Goal: Transaction & Acquisition: Purchase product/service

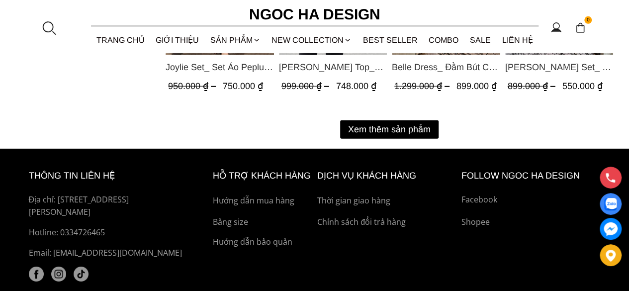
scroll to position [1364, 0]
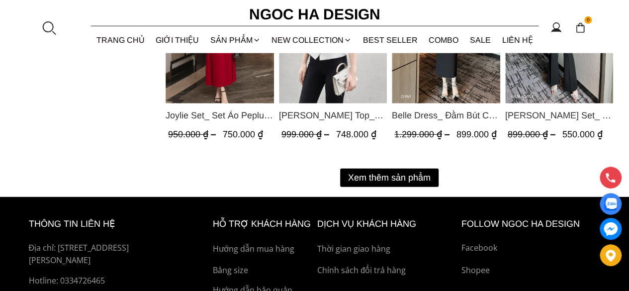
click at [413, 168] on button "Xem thêm sản phẩm" at bounding box center [389, 177] width 98 height 18
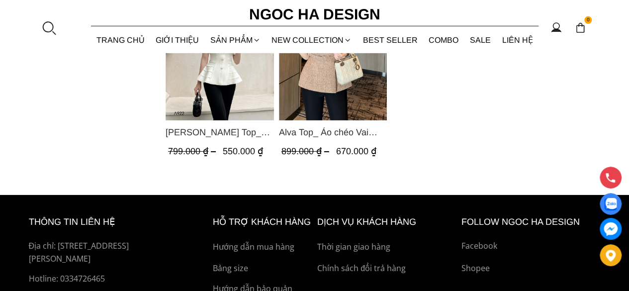
scroll to position [1613, 0]
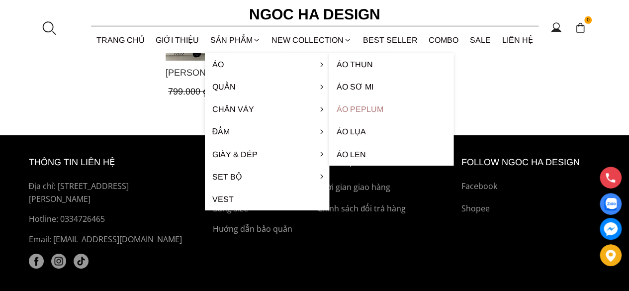
click at [366, 112] on link "Áo Peplum" at bounding box center [391, 109] width 124 height 22
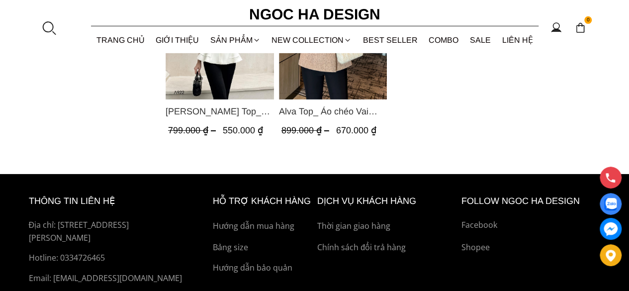
scroll to position [1414, 0]
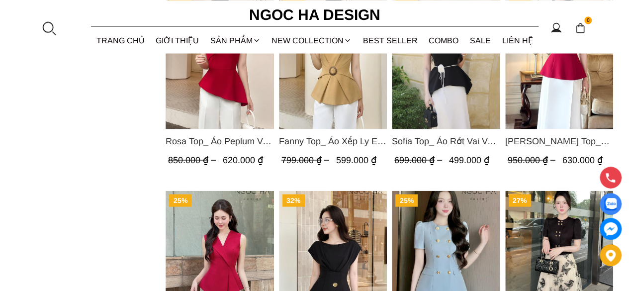
scroll to position [944, 0]
